Goal: Information Seeking & Learning: Learn about a topic

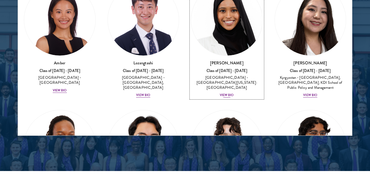
click at [226, 93] on div "View Bio" at bounding box center [227, 95] width 14 height 5
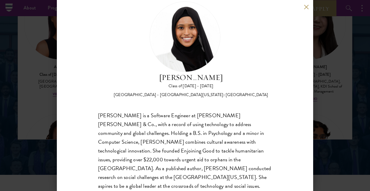
scroll to position [24, 0]
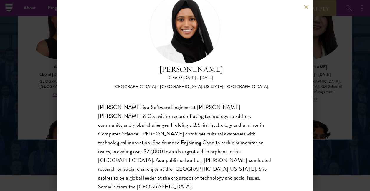
click at [345, 92] on div "[PERSON_NAME] Class of [DATE] - [DATE] [GEOGRAPHIC_DATA] - [GEOGRAPHIC_DATA][US…" at bounding box center [185, 95] width 370 height 191
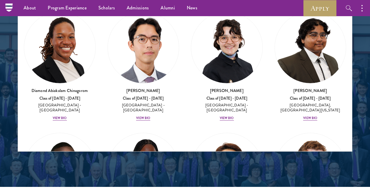
scroll to position [119, 0]
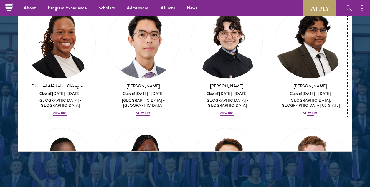
click at [312, 112] on div "View Bio" at bounding box center [310, 113] width 14 height 5
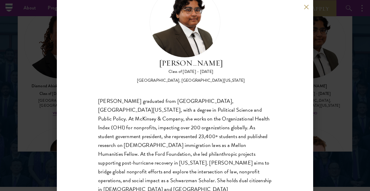
scroll to position [42, 0]
